Goal: Task Accomplishment & Management: Complete application form

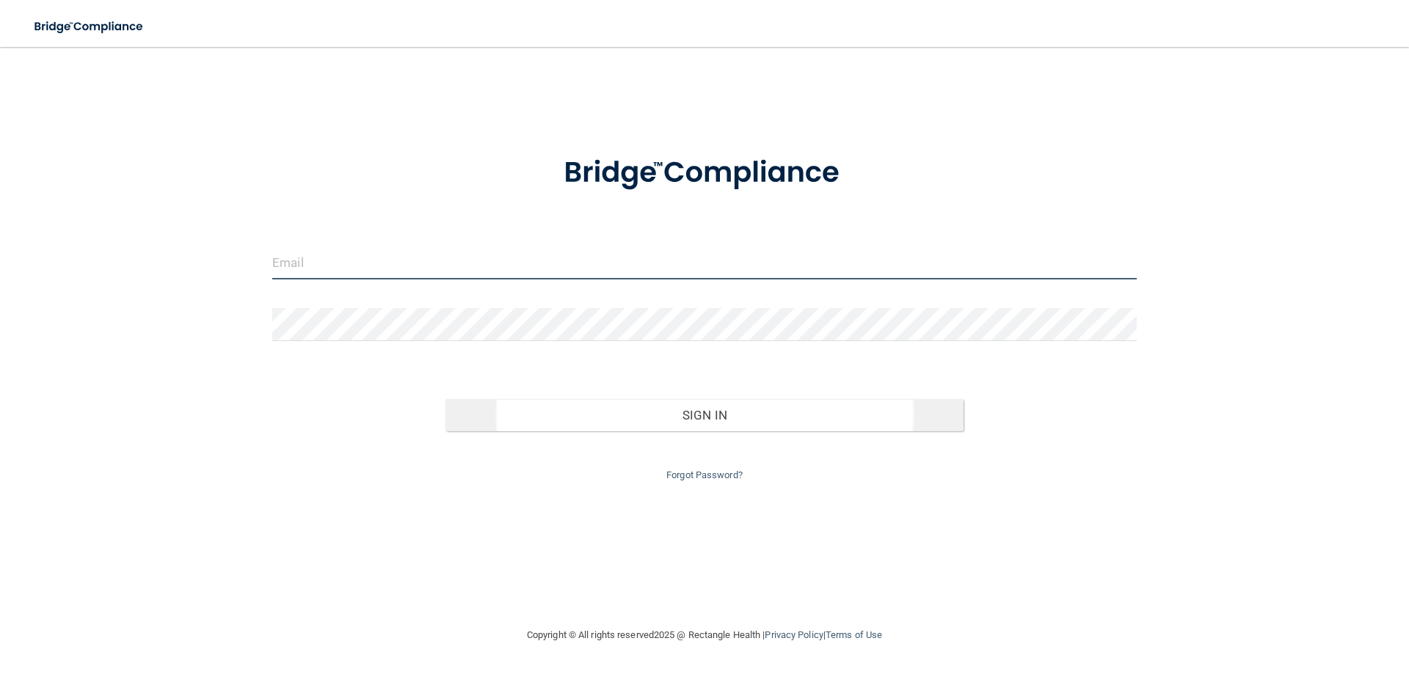
type input "[EMAIL_ADDRESS][DOMAIN_NAME]"
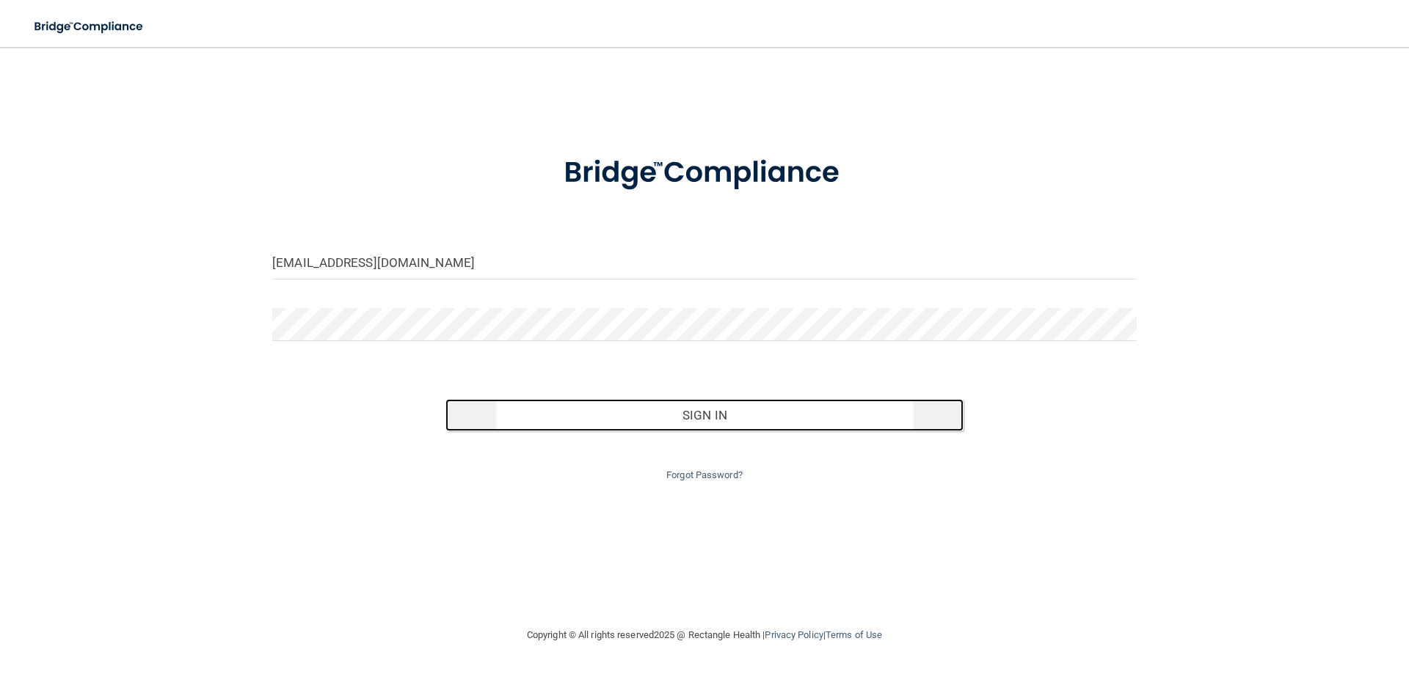
click at [704, 416] on button "Sign In" at bounding box center [704, 415] width 519 height 32
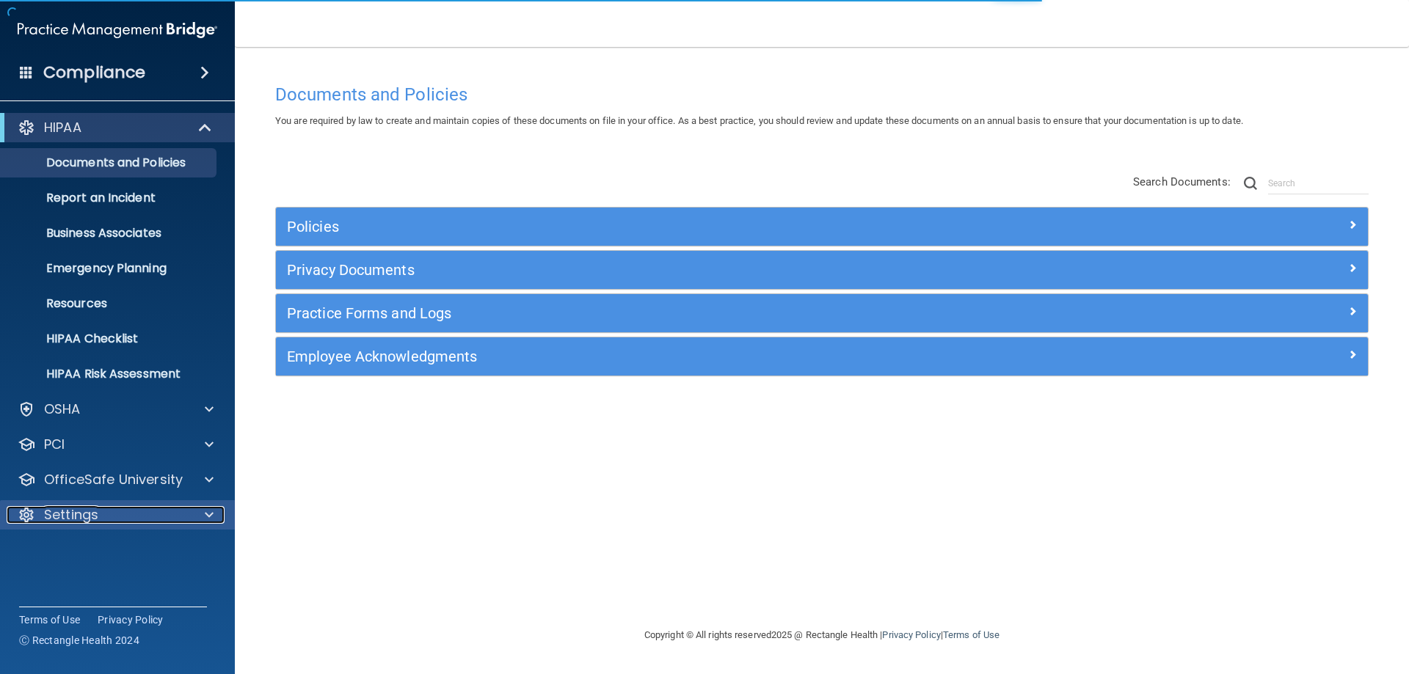
click at [208, 518] on span at bounding box center [209, 515] width 9 height 18
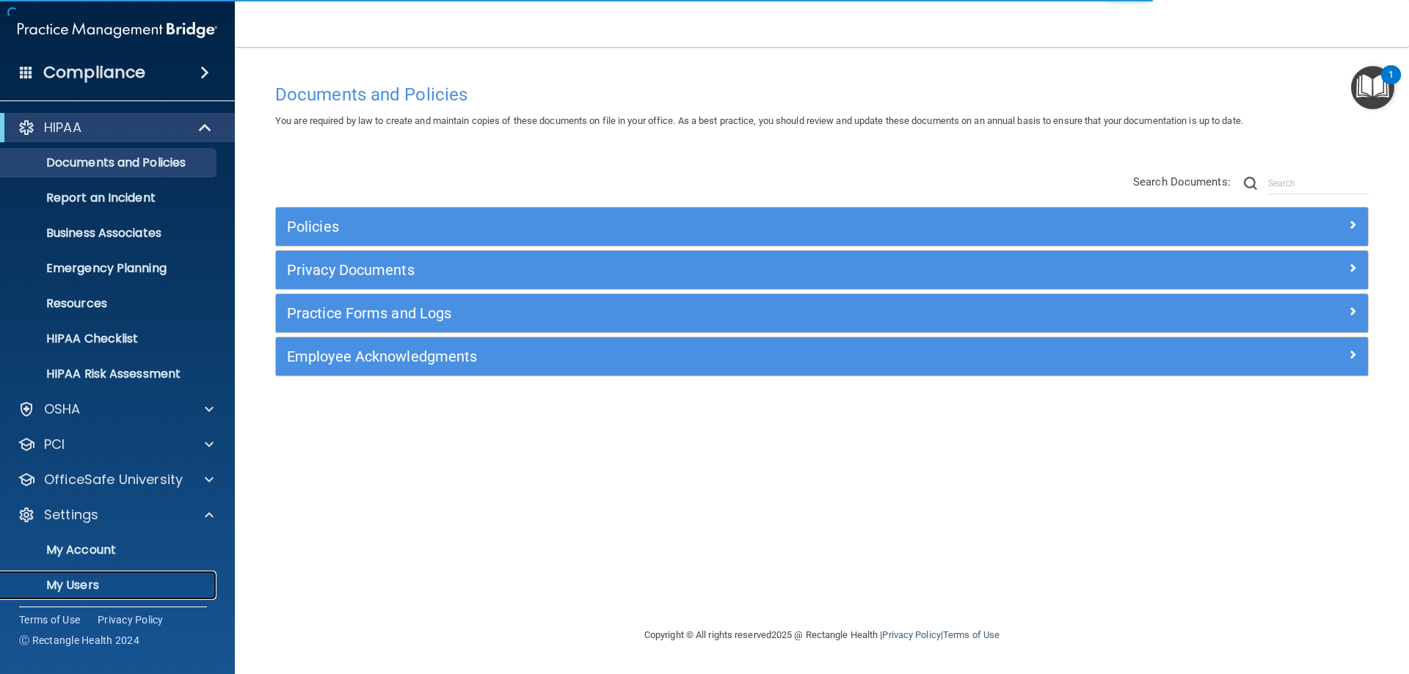
click at [98, 585] on p "My Users" at bounding box center [110, 585] width 200 height 15
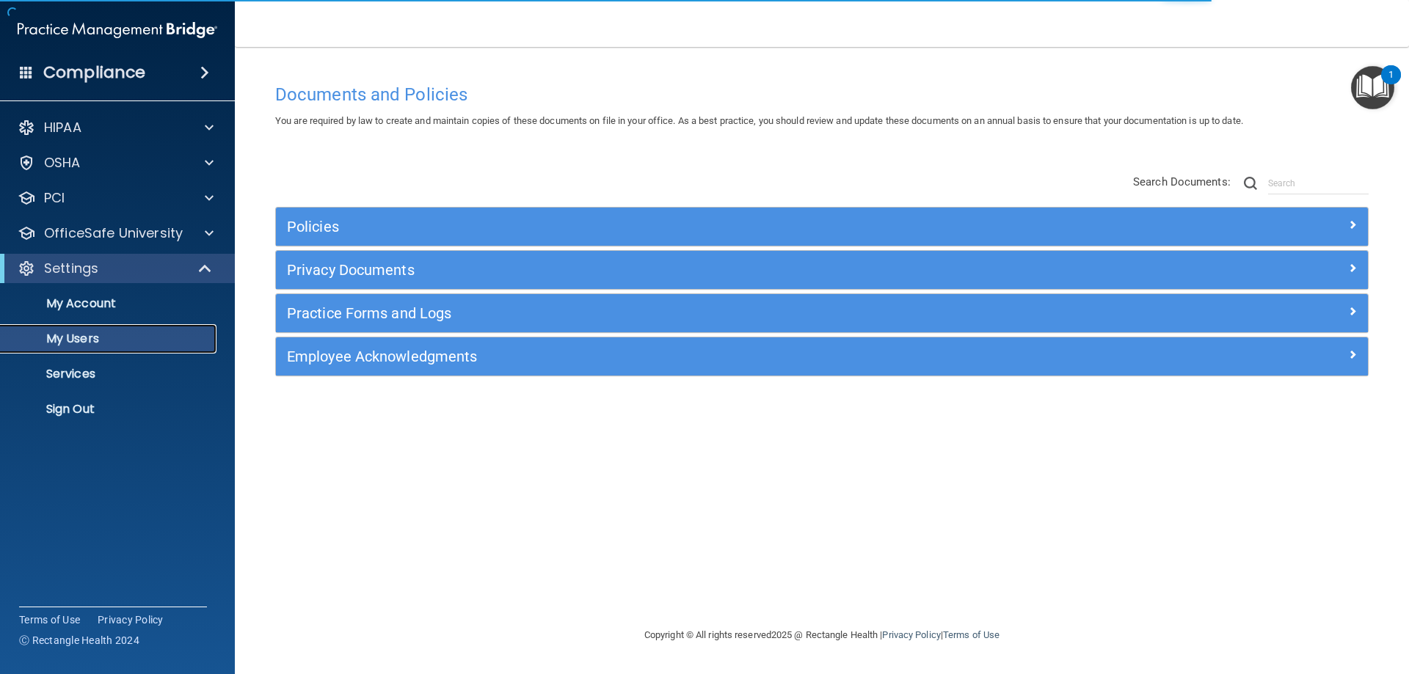
select select "20"
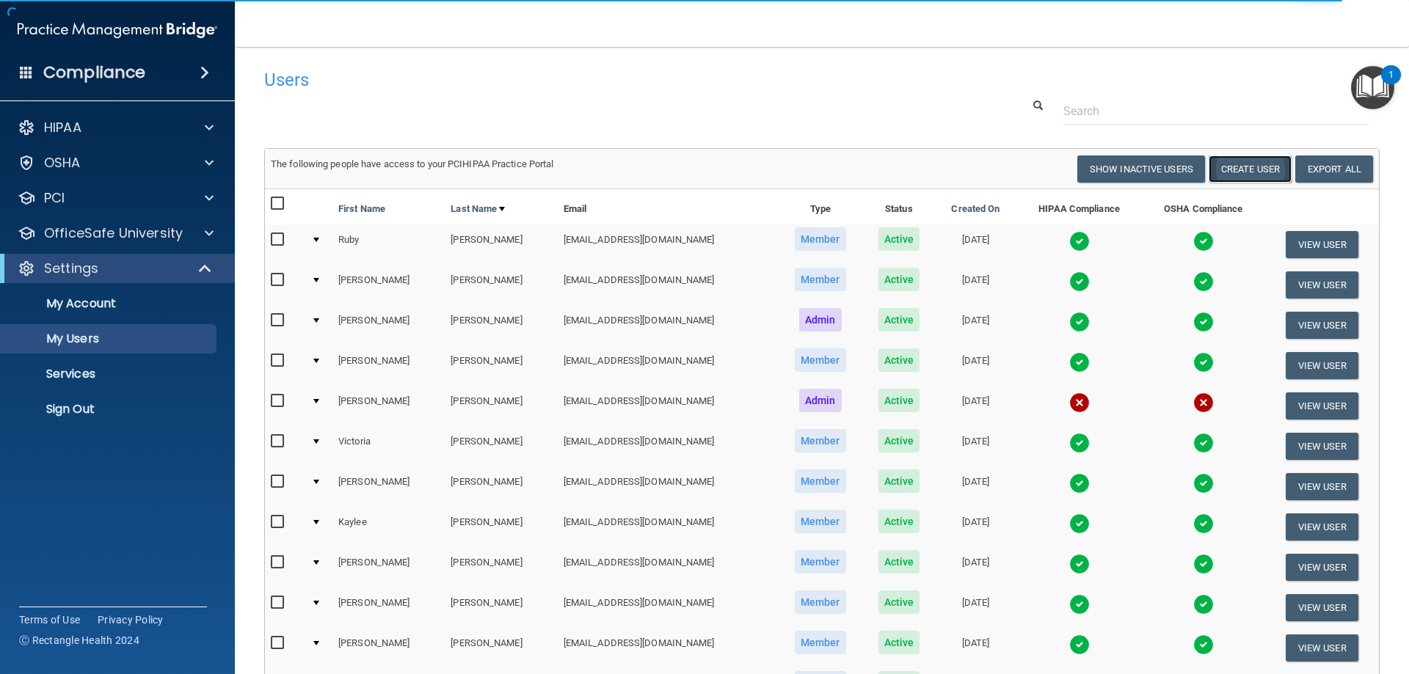
click at [1252, 167] on button "Create User" at bounding box center [1249, 169] width 83 height 27
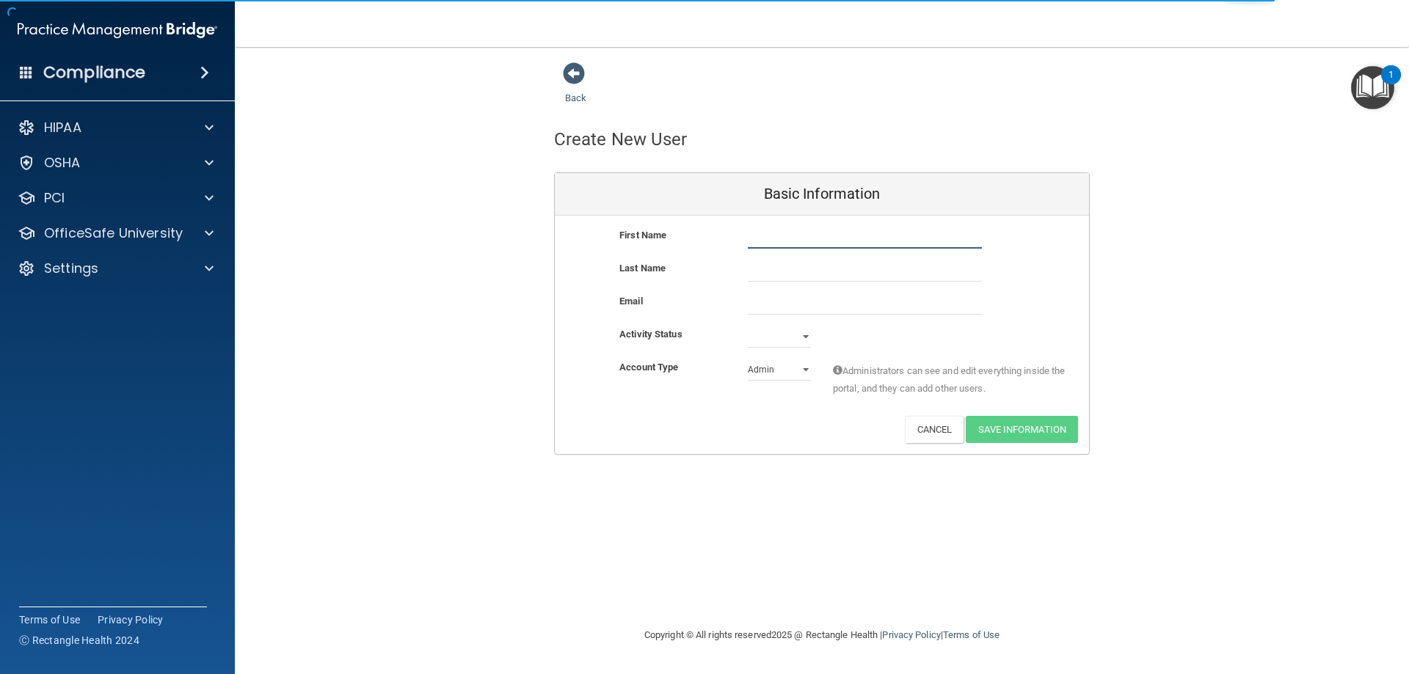
click at [770, 241] on input "text" at bounding box center [865, 238] width 234 height 22
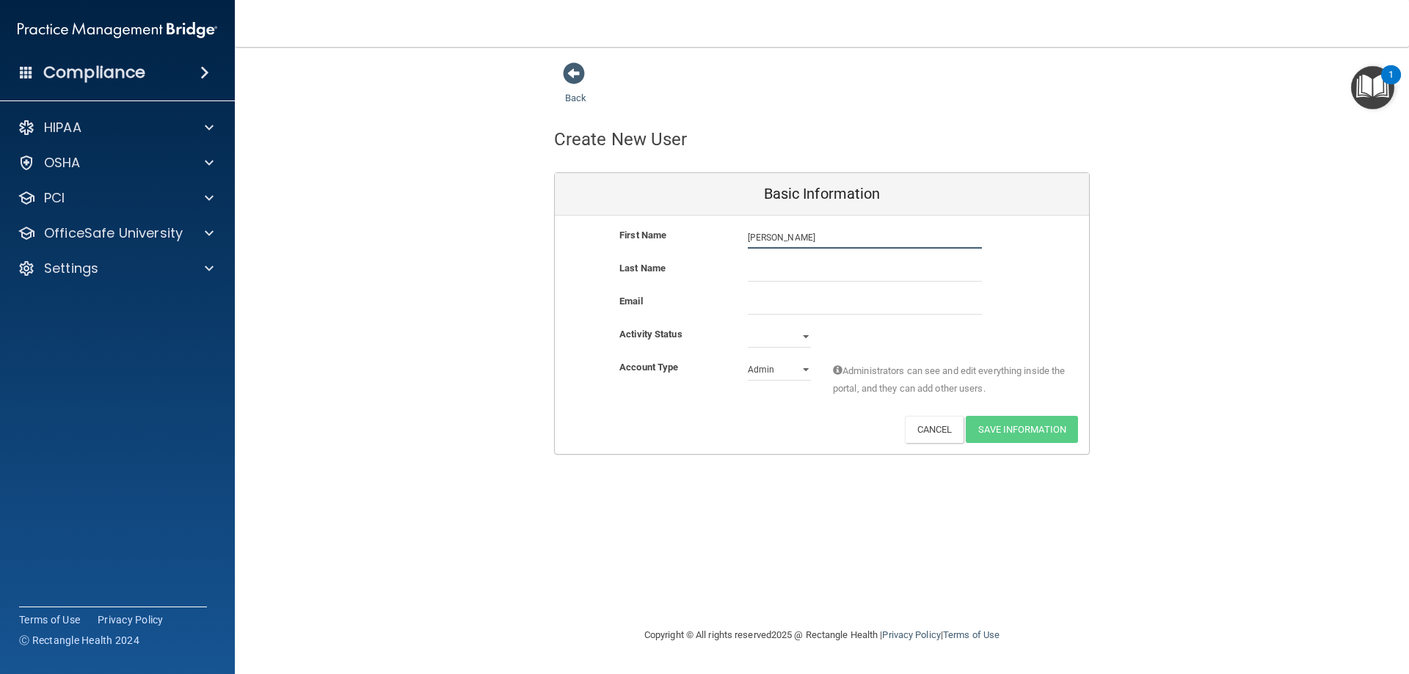
type input "[PERSON_NAME]"
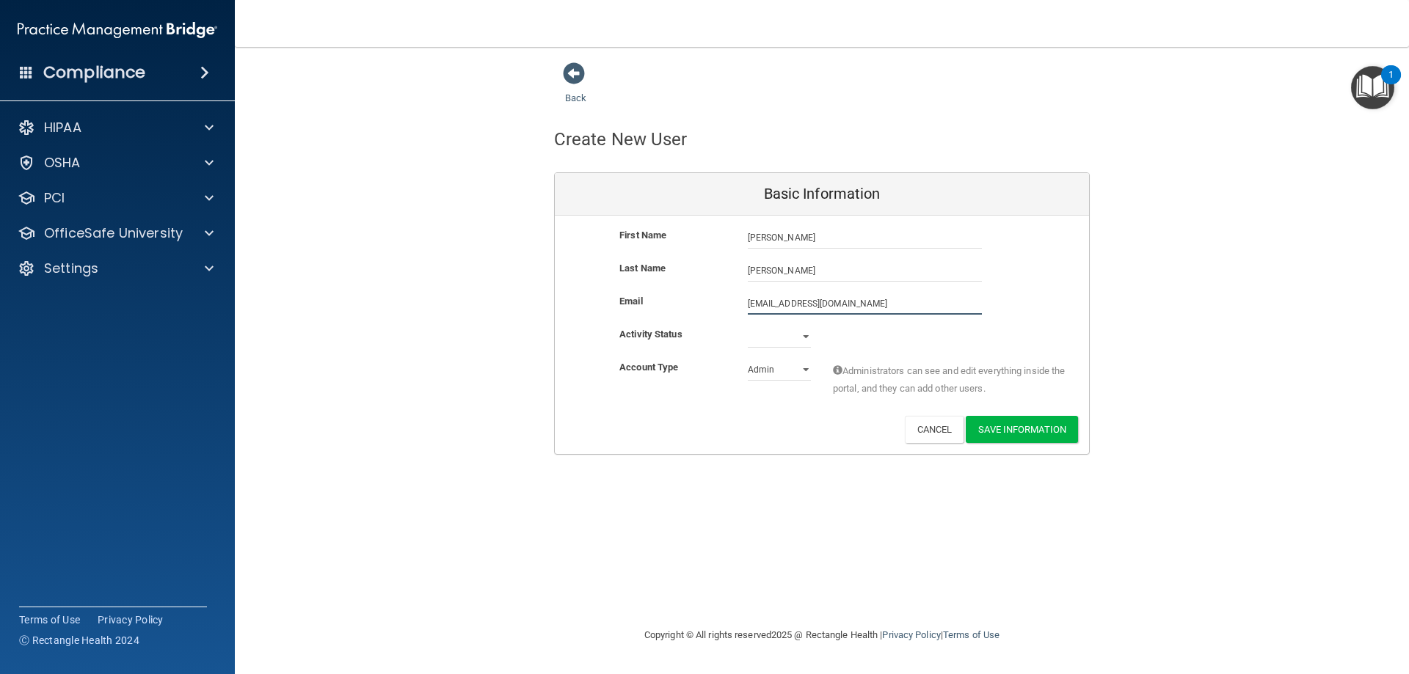
type input "[EMAIL_ADDRESS][DOMAIN_NAME]"
click at [802, 336] on select "Active Inactive" at bounding box center [779, 337] width 63 height 22
select select "active"
click at [748, 326] on select "Active Inactive" at bounding box center [779, 337] width 63 height 22
click at [804, 368] on select "Admin Member" at bounding box center [779, 370] width 63 height 22
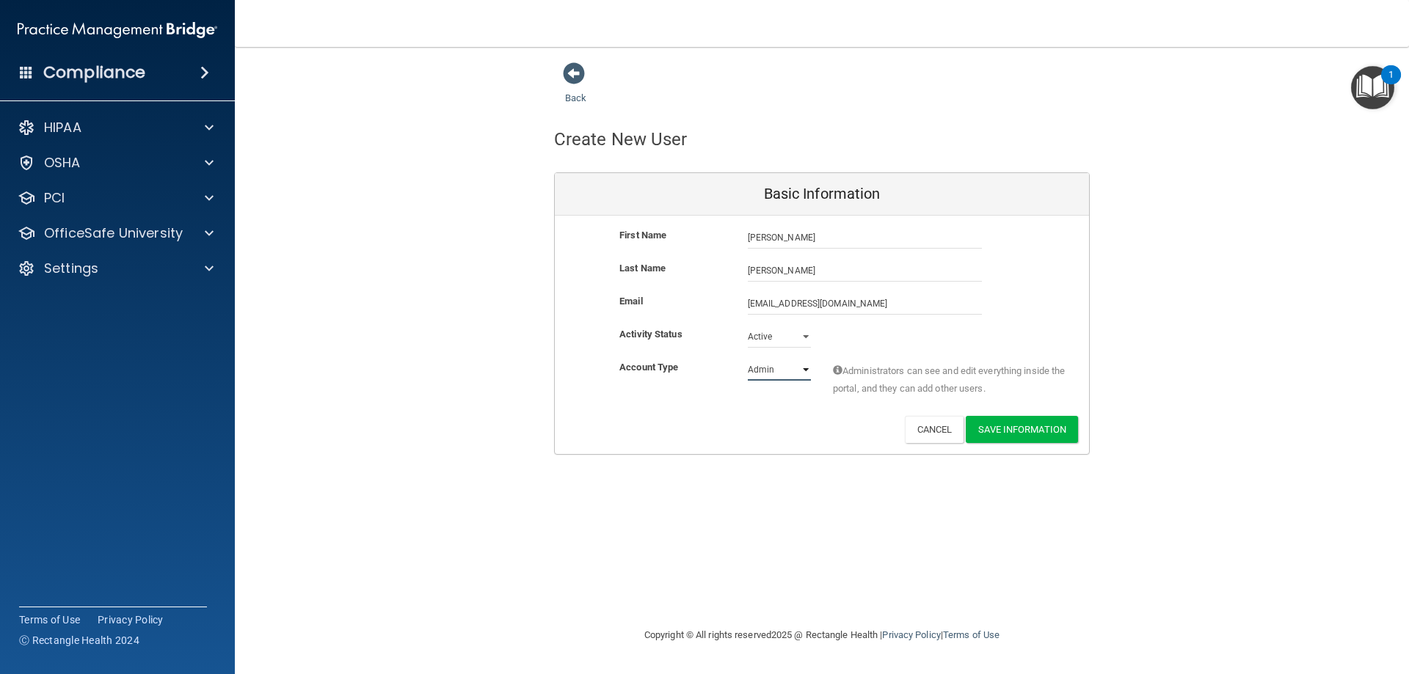
select select "practice_member"
click at [748, 359] on select "Admin Member" at bounding box center [779, 370] width 63 height 22
click at [1022, 428] on button "Save Information" at bounding box center [1021, 429] width 112 height 27
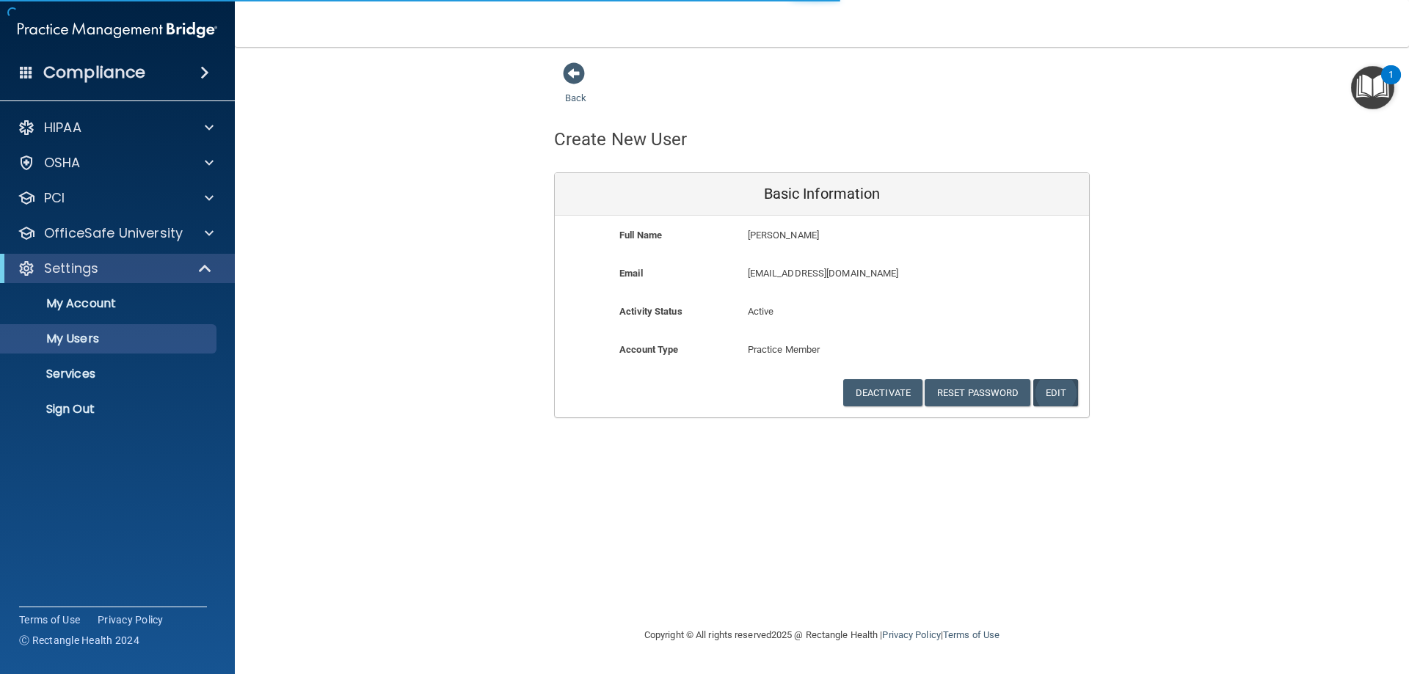
select select "20"
